Goal: Task Accomplishment & Management: Use online tool/utility

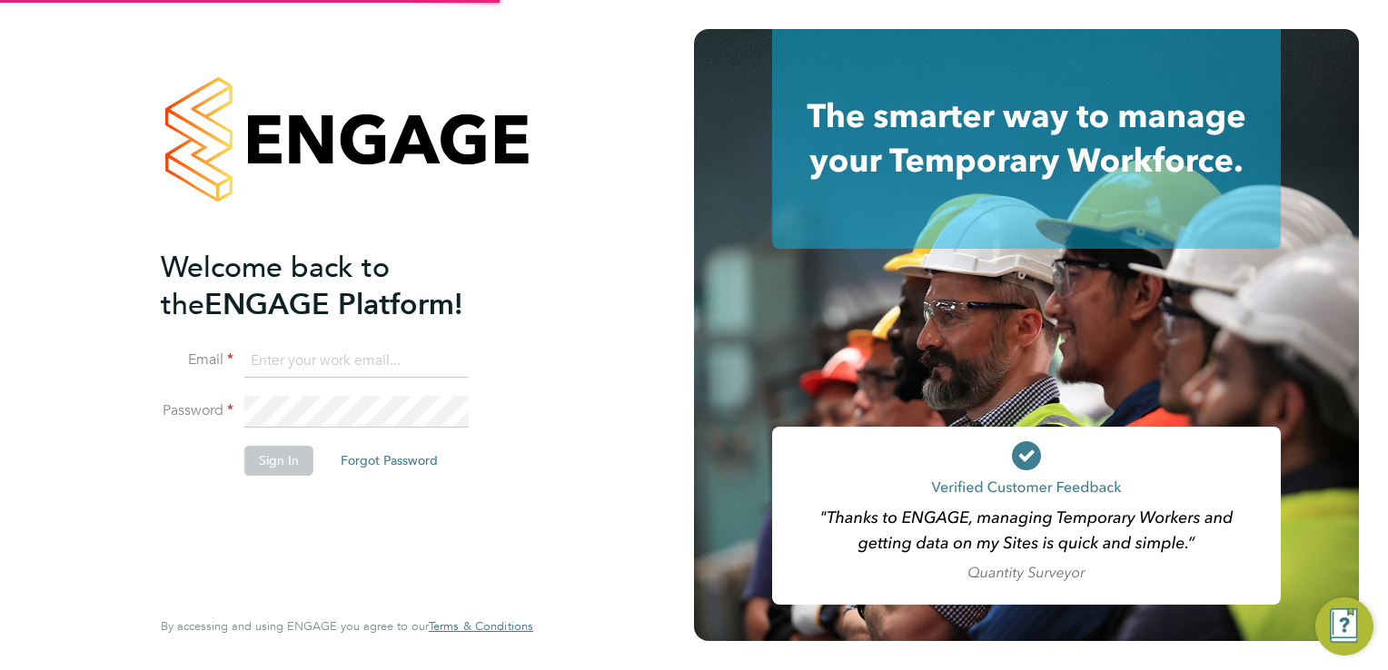
type input "[EMAIL_ADDRESS][DOMAIN_NAME]"
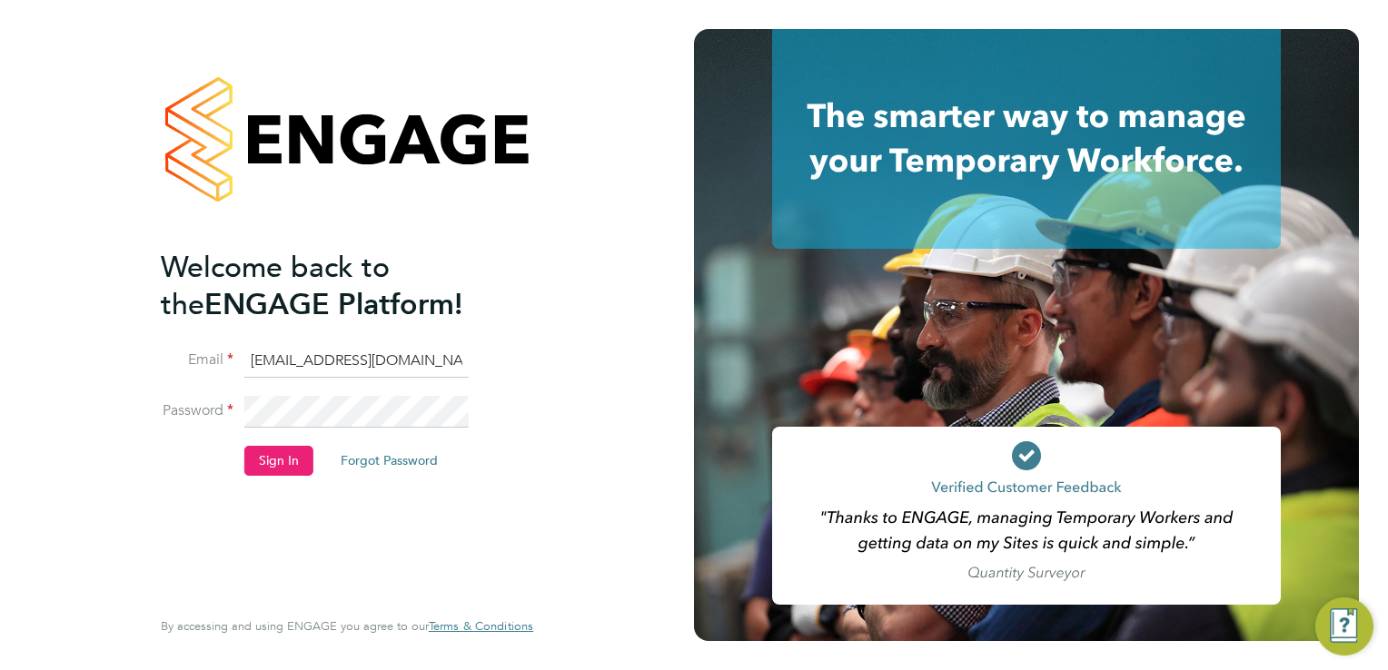
click at [262, 444] on li "Password" at bounding box center [338, 421] width 354 height 51
click at [286, 456] on button "Sign In" at bounding box center [278, 460] width 69 height 29
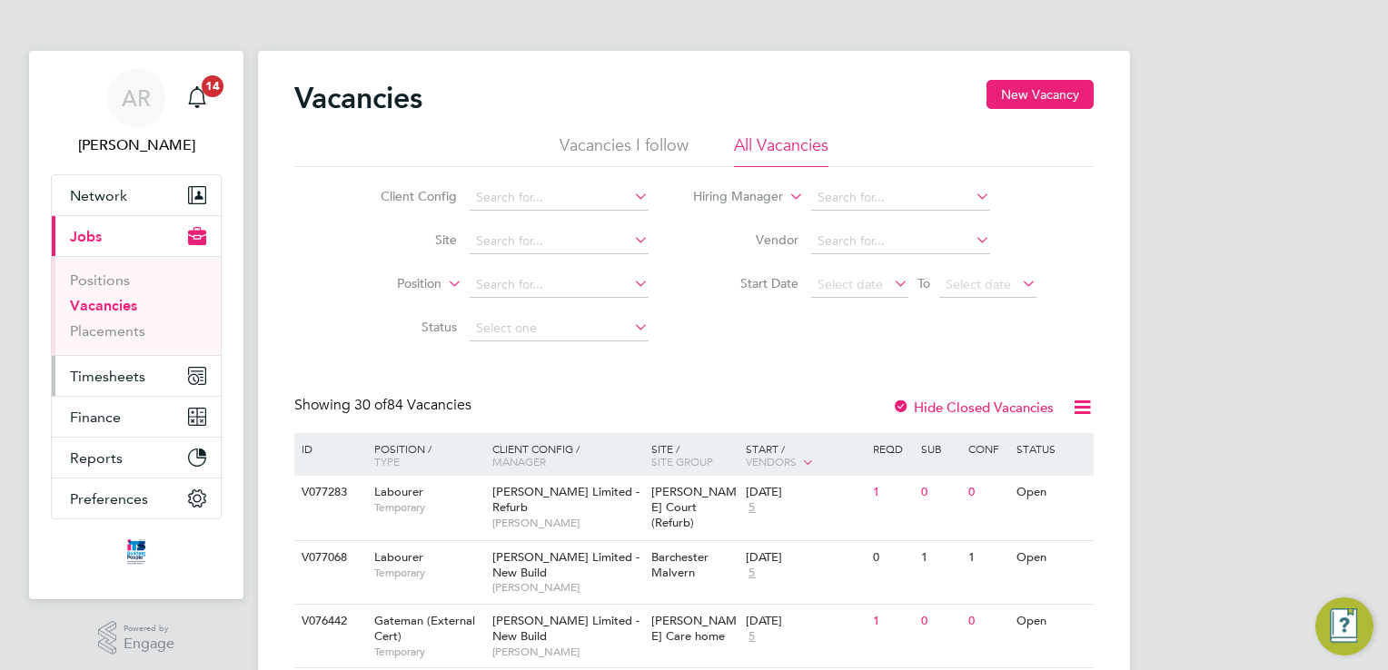
click at [100, 376] on span "Timesheets" at bounding box center [107, 376] width 75 height 17
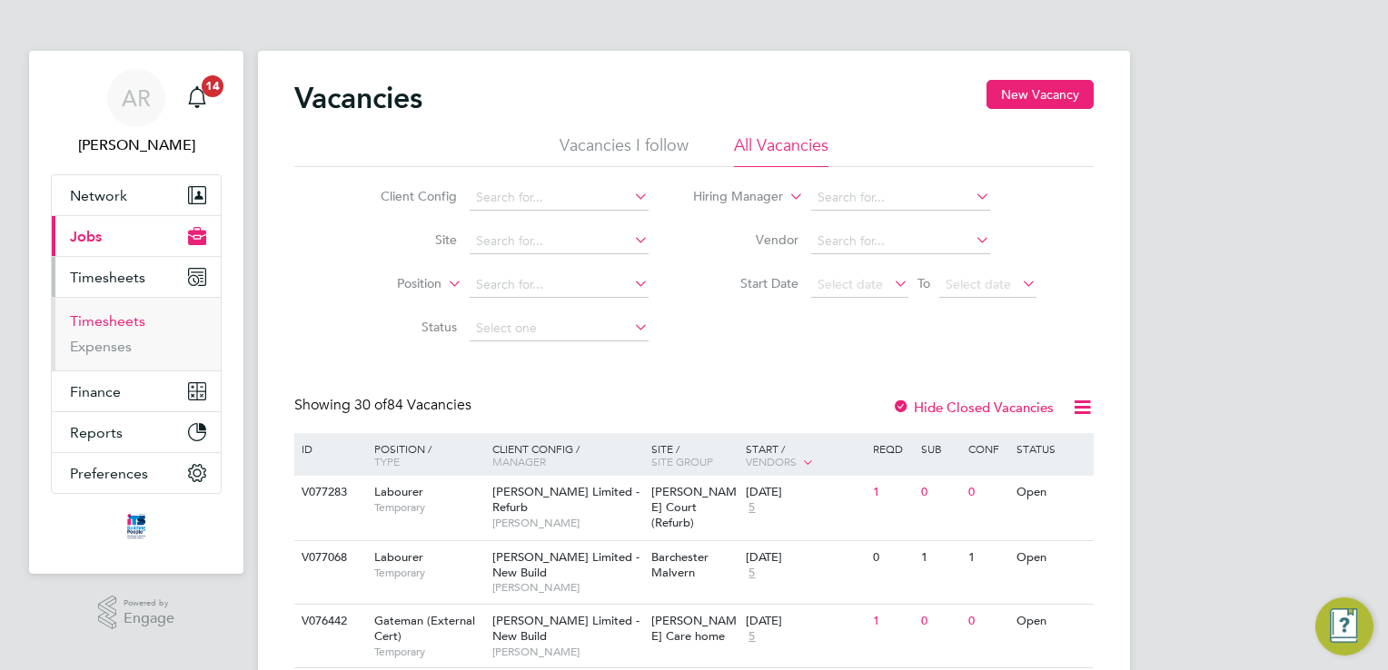
click at [121, 325] on link "Timesheets" at bounding box center [107, 320] width 75 height 17
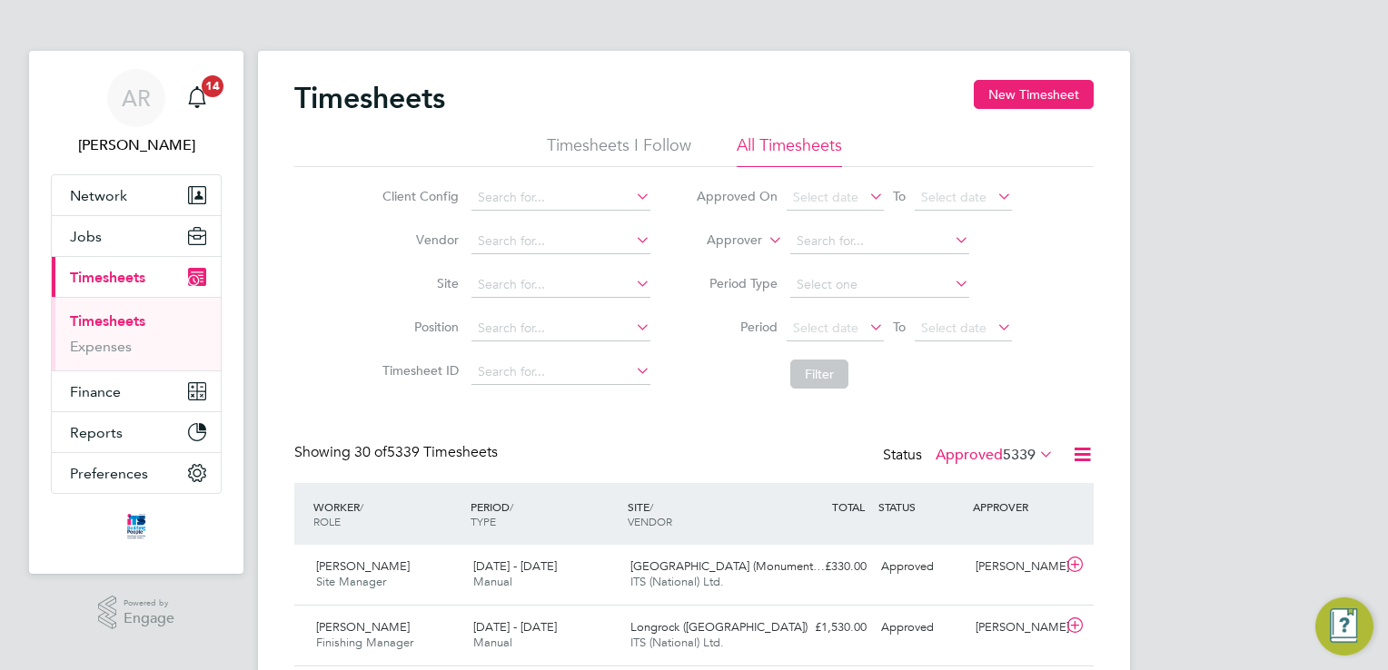
click at [632, 277] on icon at bounding box center [632, 283] width 0 height 25
click at [609, 322] on li "[PERSON_NAME] Hub (67CB02)" at bounding box center [586, 309] width 232 height 25
type input "Liskeard Hub (67CB02)"
click at [826, 374] on button "Filter" at bounding box center [819, 374] width 58 height 29
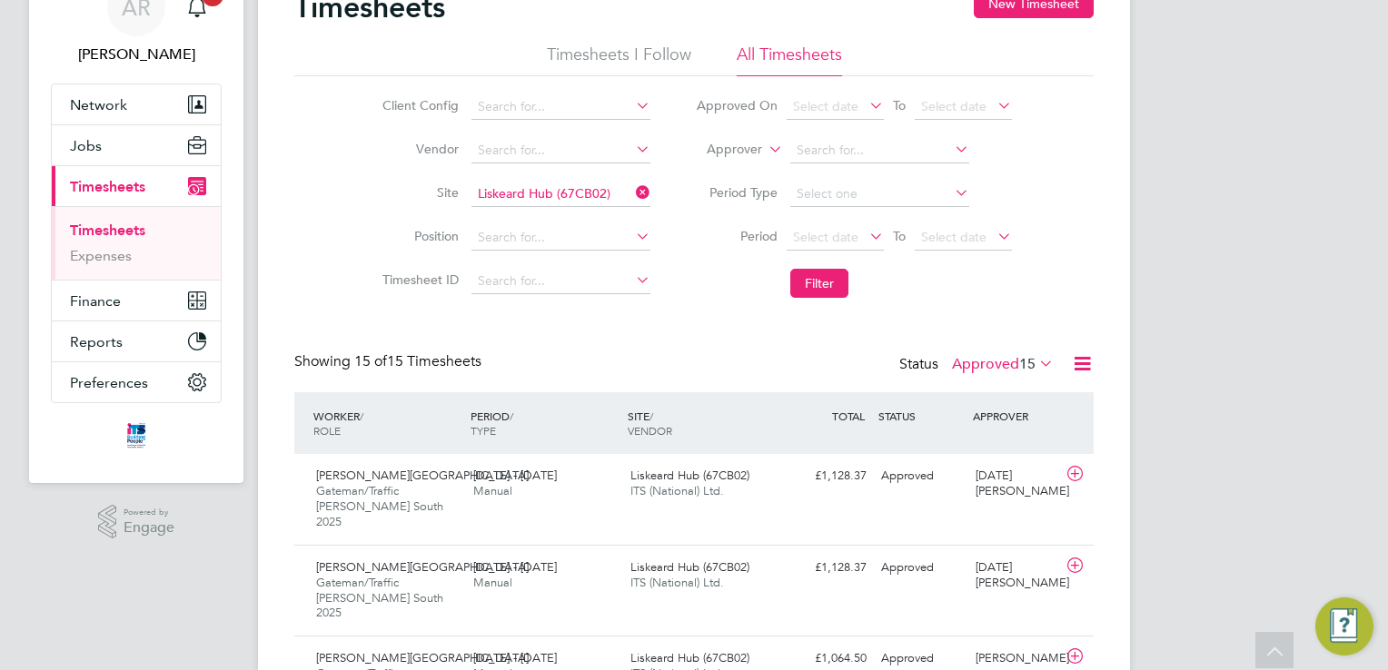
click at [1035, 359] on icon at bounding box center [1035, 363] width 0 height 25
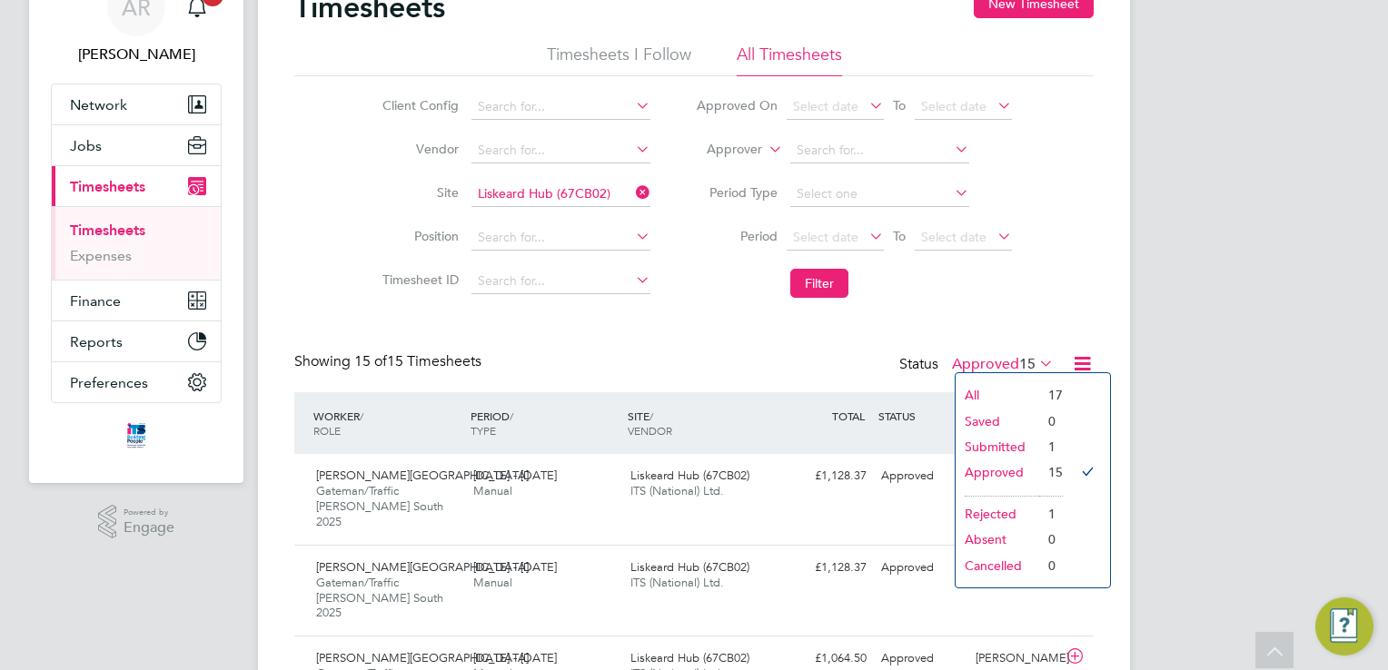
click at [1019, 441] on li "Submitted" at bounding box center [997, 446] width 84 height 25
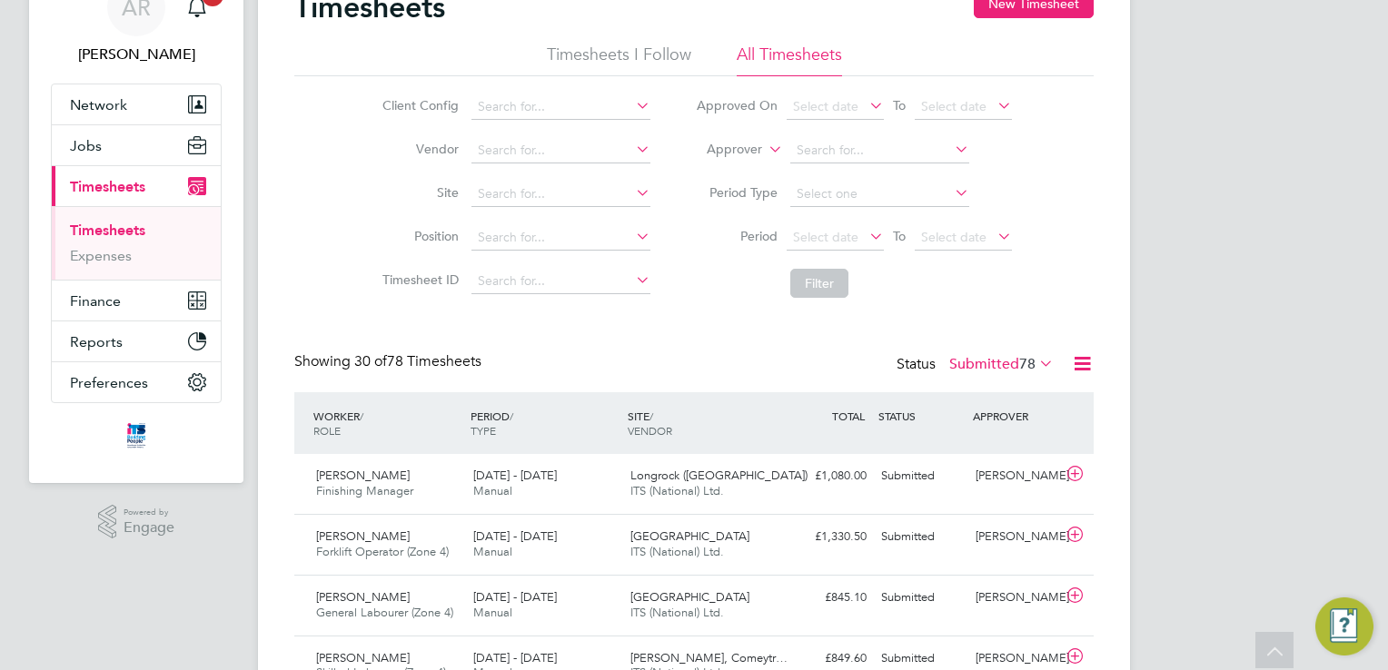
click at [632, 193] on icon at bounding box center [632, 192] width 0 height 25
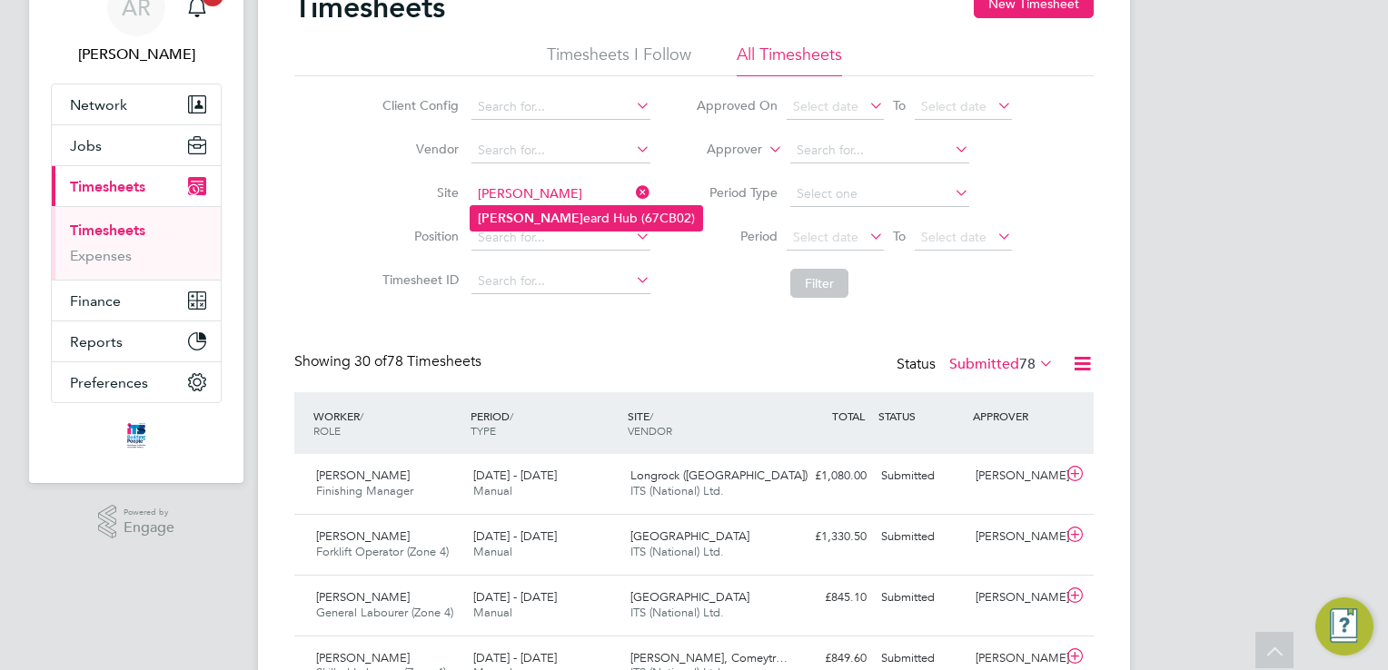
click at [569, 231] on li "[PERSON_NAME] Hub (67CB02)" at bounding box center [586, 218] width 232 height 25
type input "Liskeard Hub (67CB02)"
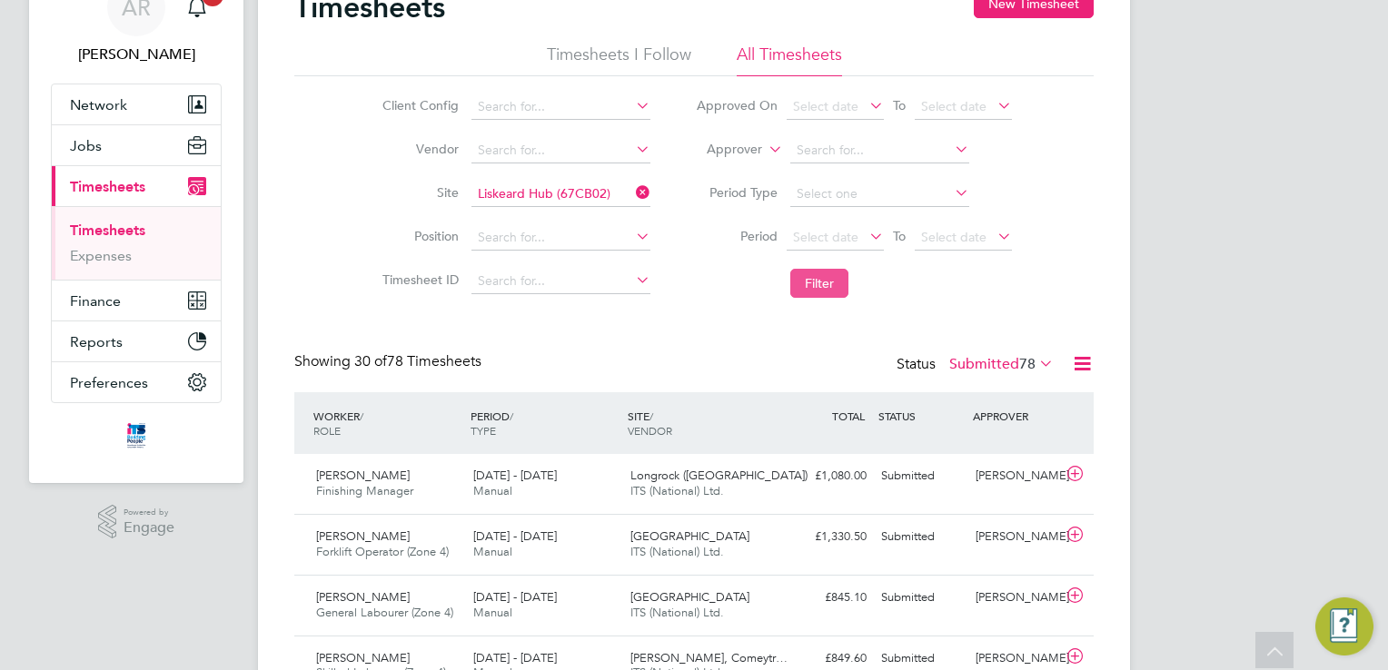
click at [825, 289] on button "Filter" at bounding box center [819, 283] width 58 height 29
